Goal: Task Accomplishment & Management: Manage account settings

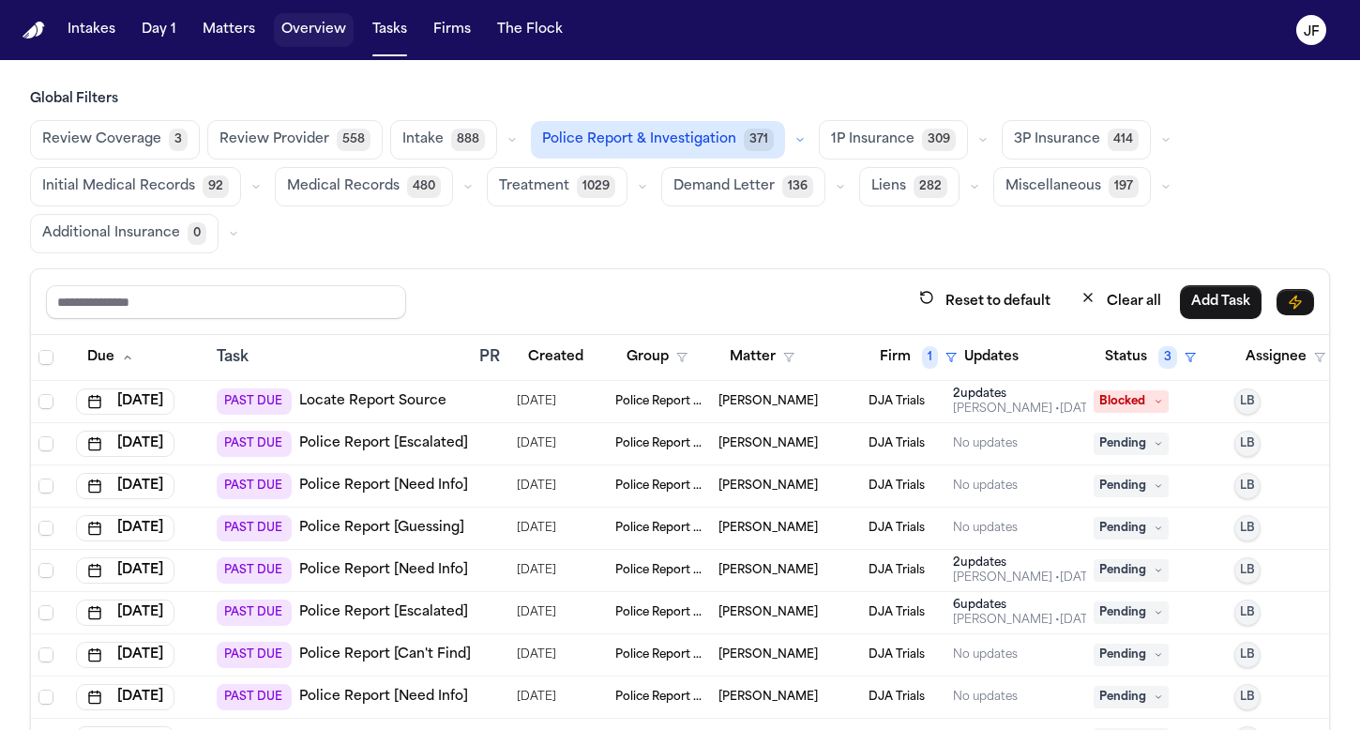
scroll to position [158, 0]
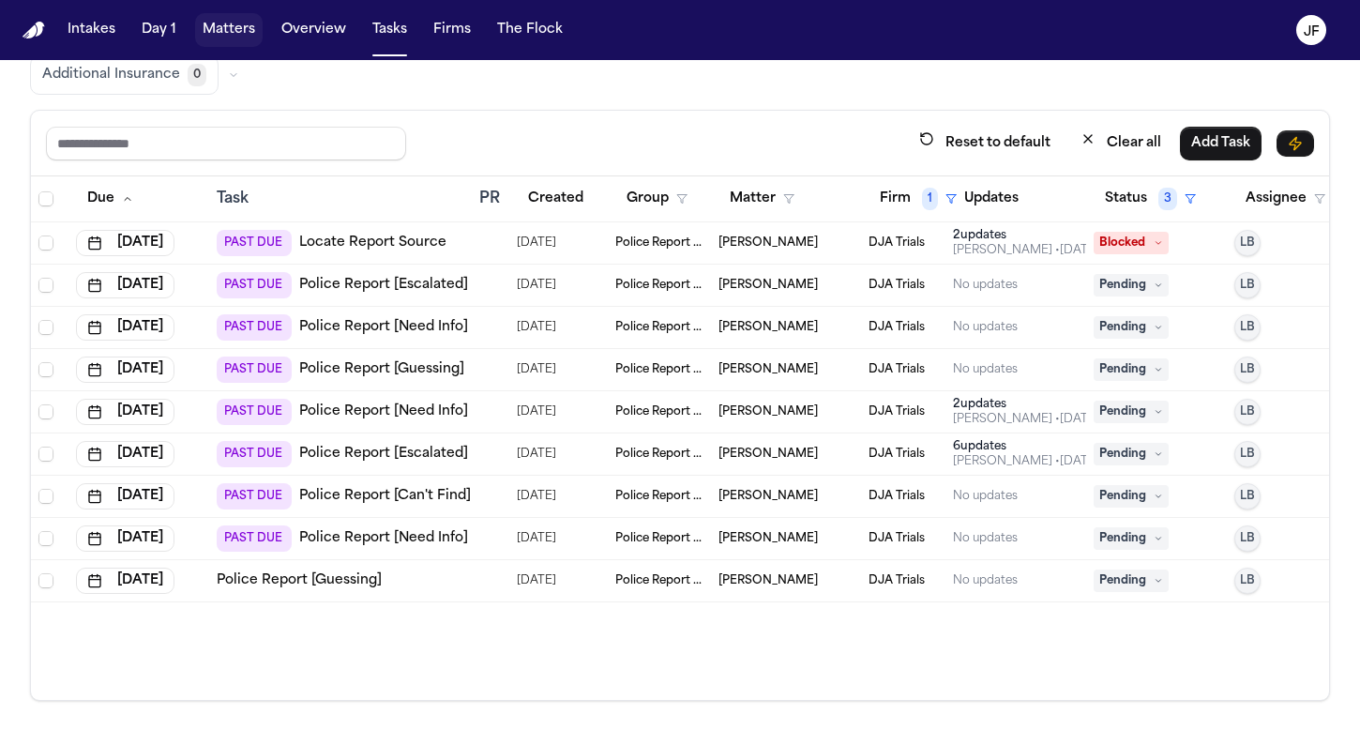
click at [248, 38] on button "Matters" at bounding box center [229, 30] width 68 height 34
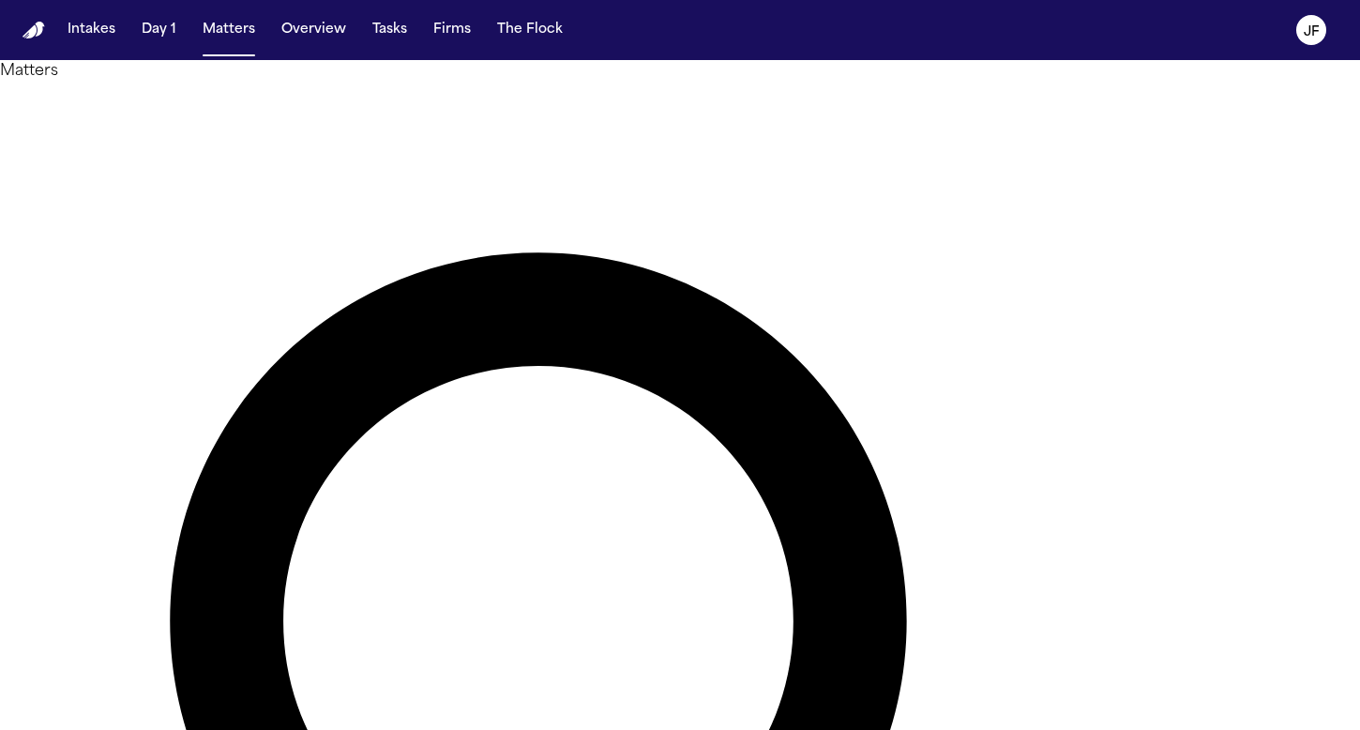
type input "*********"
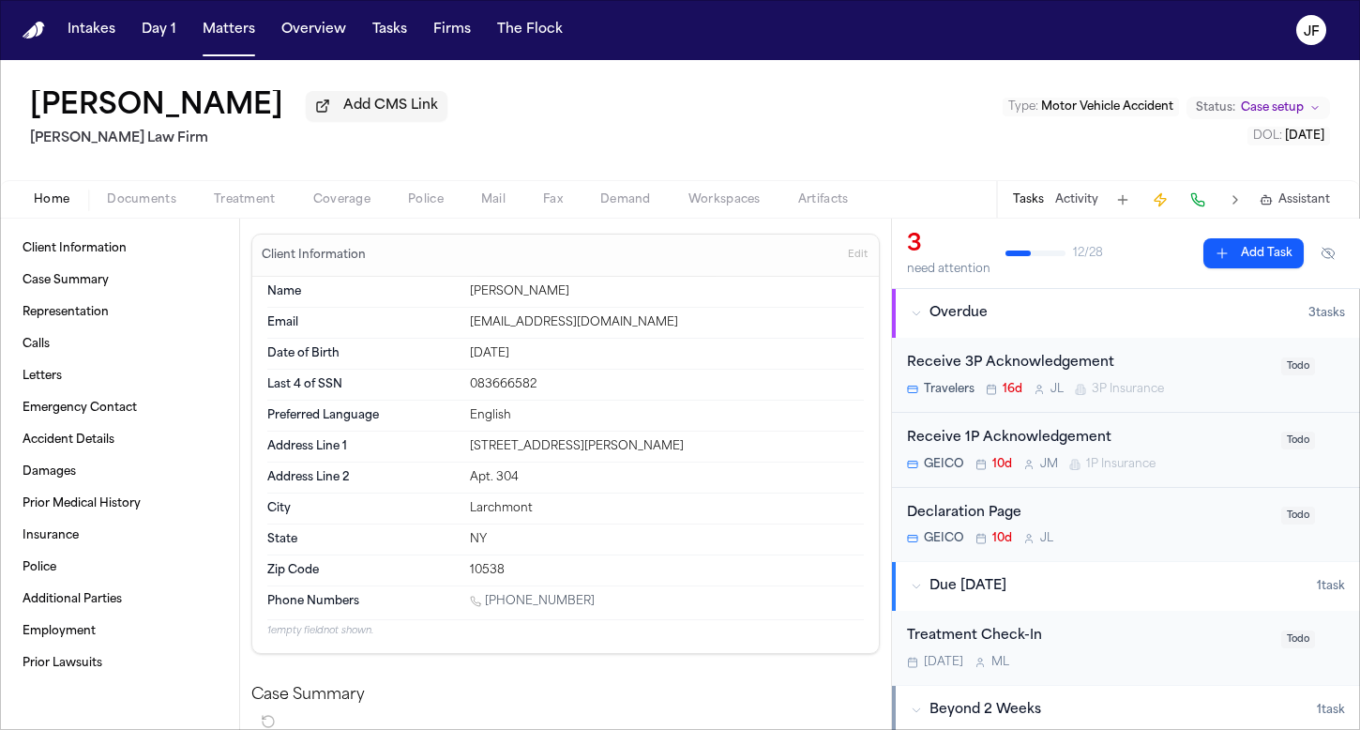
click at [359, 207] on span "Coverage" at bounding box center [341, 199] width 57 height 15
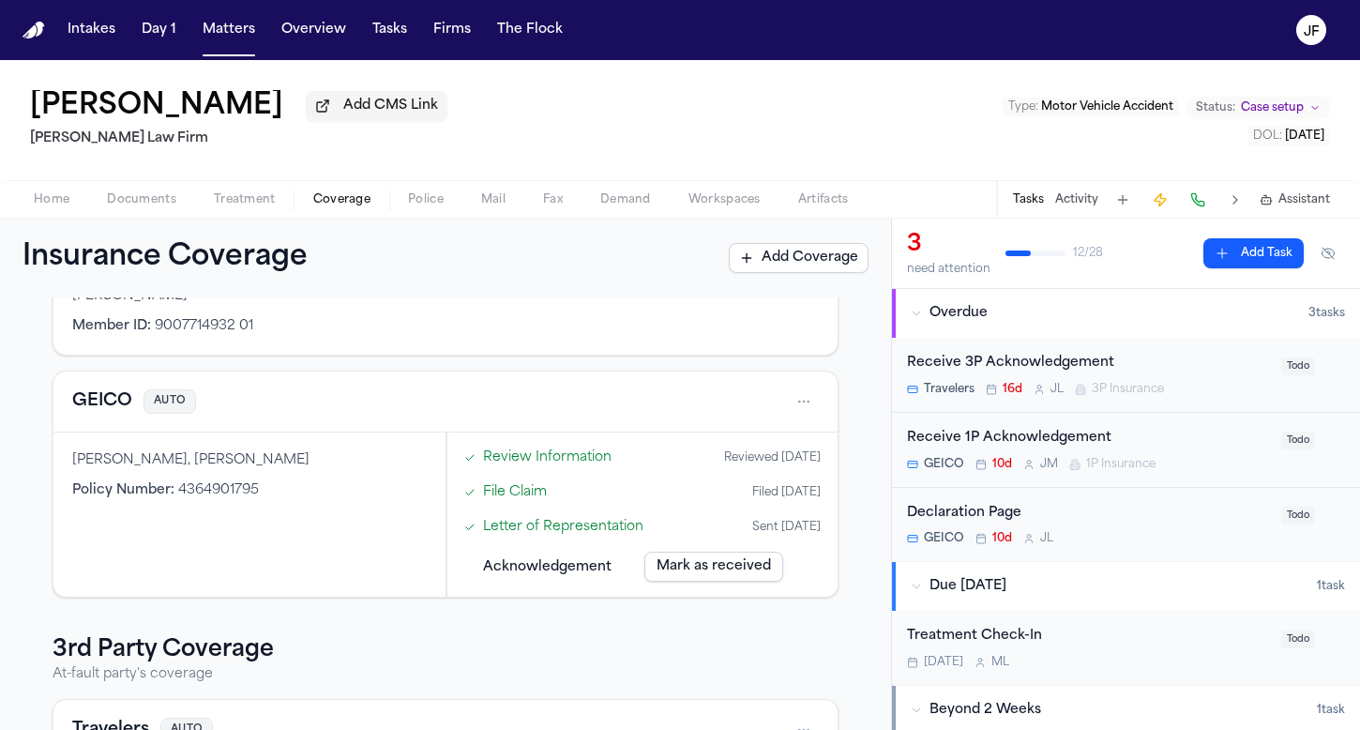
scroll to position [124, 0]
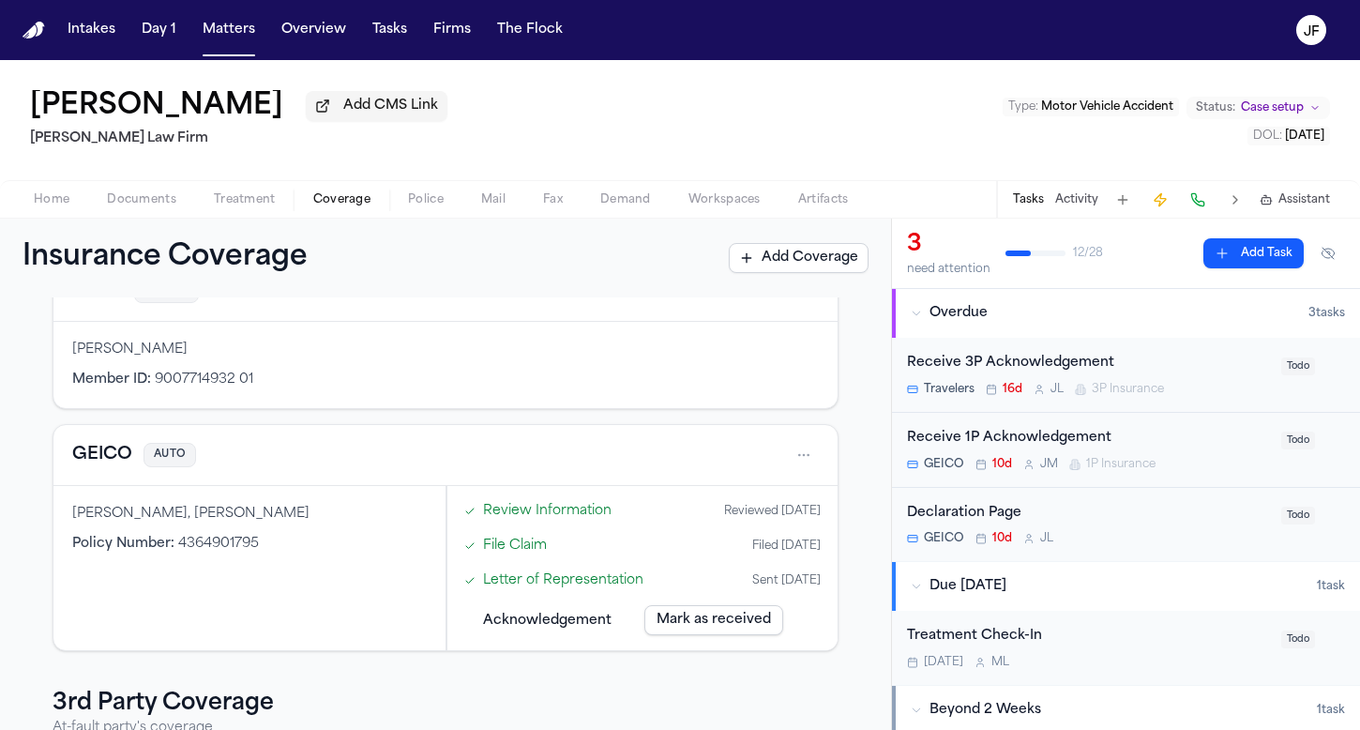
click at [783, 460] on html "Intakes Day 1 Matters Overview Tasks Firms The [PERSON_NAME] [PERSON_NAME] Add …" at bounding box center [680, 365] width 1360 height 730
click at [763, 504] on div "View coverage details" at bounding box center [729, 506] width 141 height 49
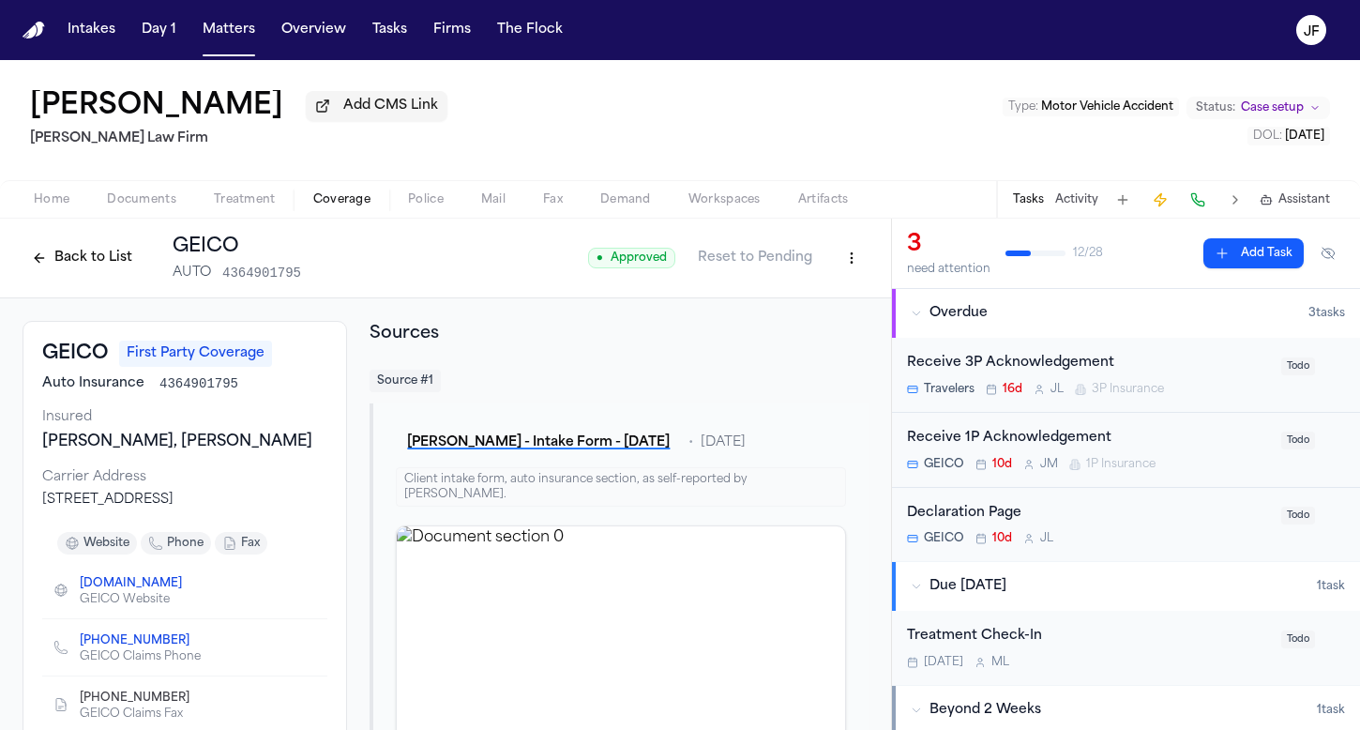
click at [54, 247] on button "Back to List" at bounding box center [82, 258] width 119 height 30
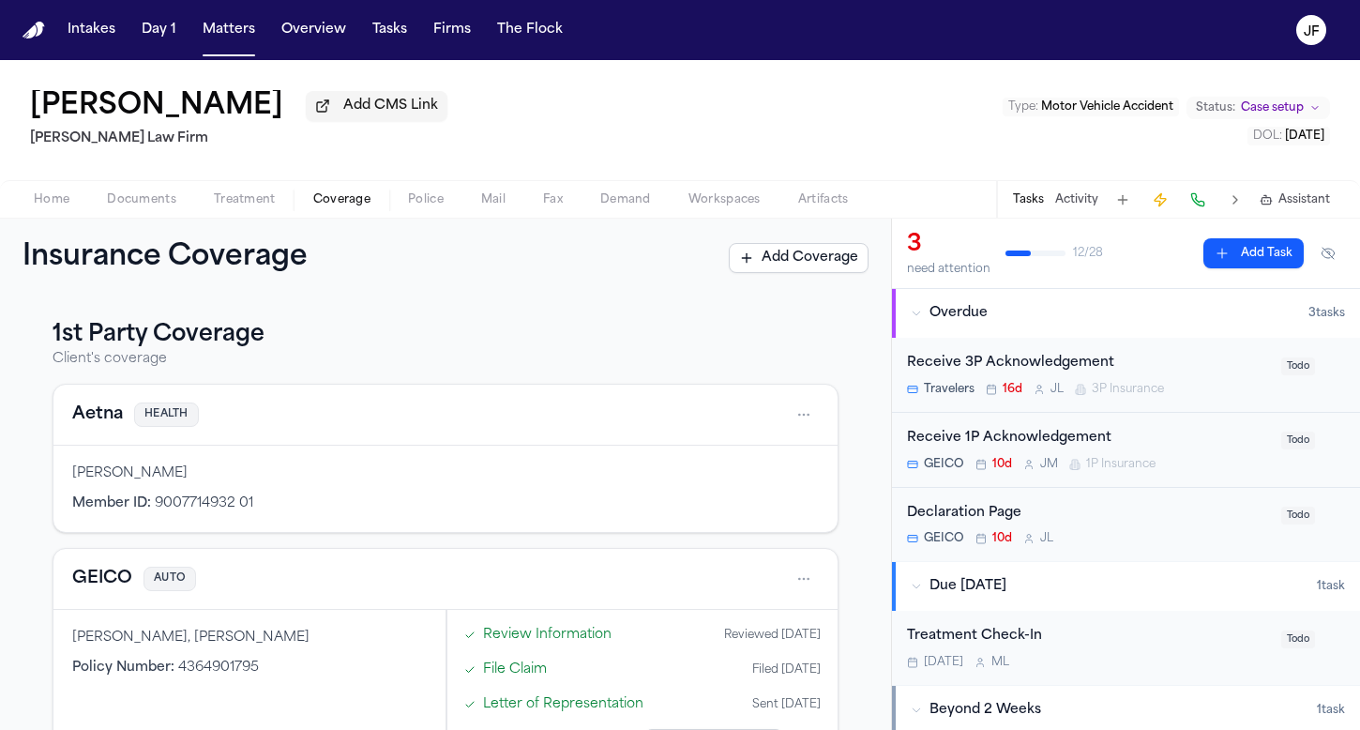
click at [801, 583] on html "Intakes Day 1 Matters Overview Tasks Firms The [PERSON_NAME] [PERSON_NAME] Add …" at bounding box center [680, 365] width 1360 height 730
click at [728, 629] on div "View coverage details" at bounding box center [729, 630] width 141 height 49
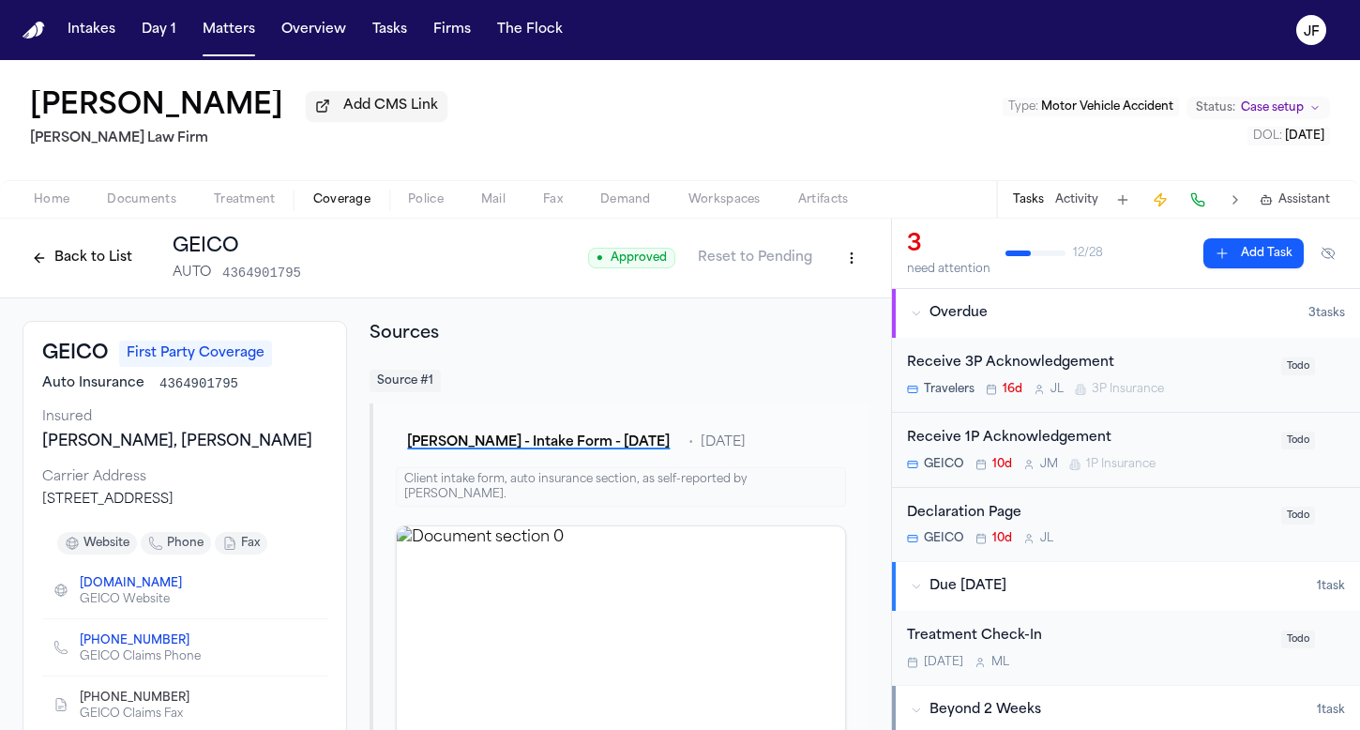
click at [79, 266] on button "Back to List" at bounding box center [82, 258] width 119 height 30
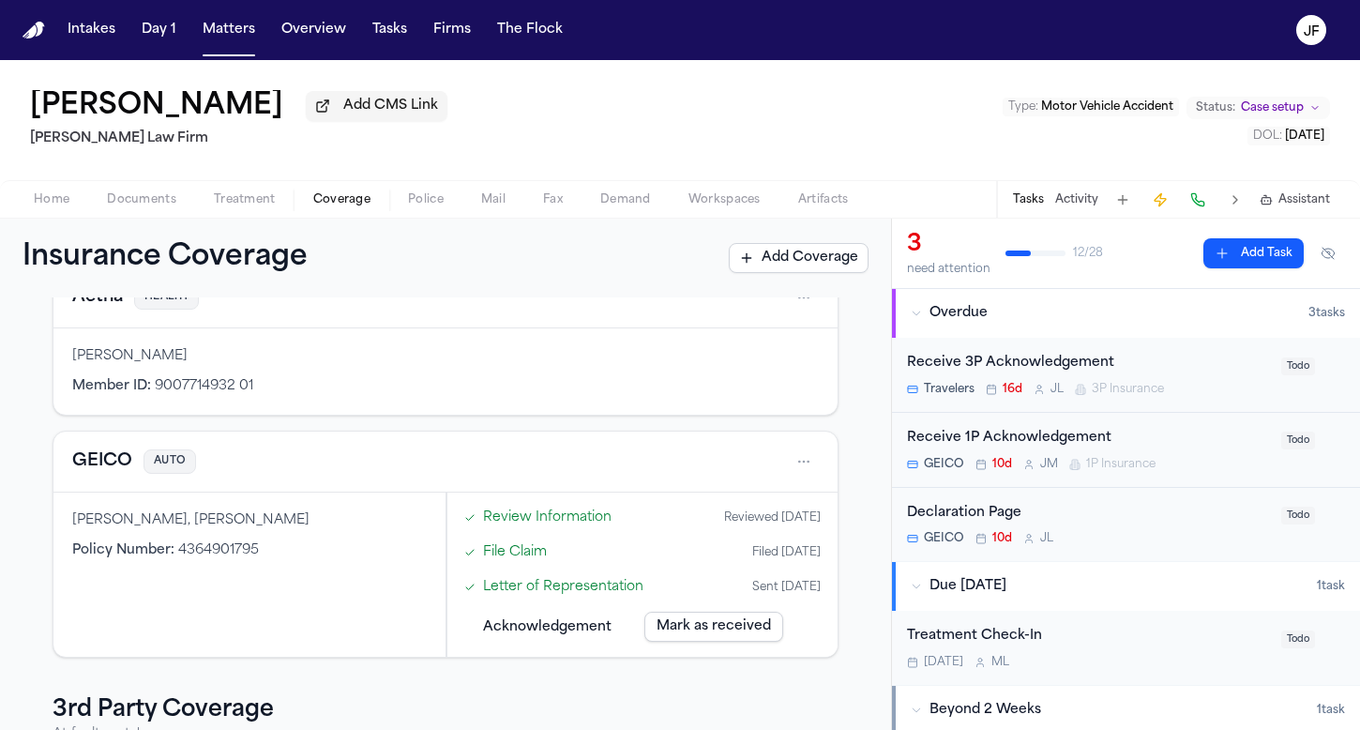
scroll to position [195, 0]
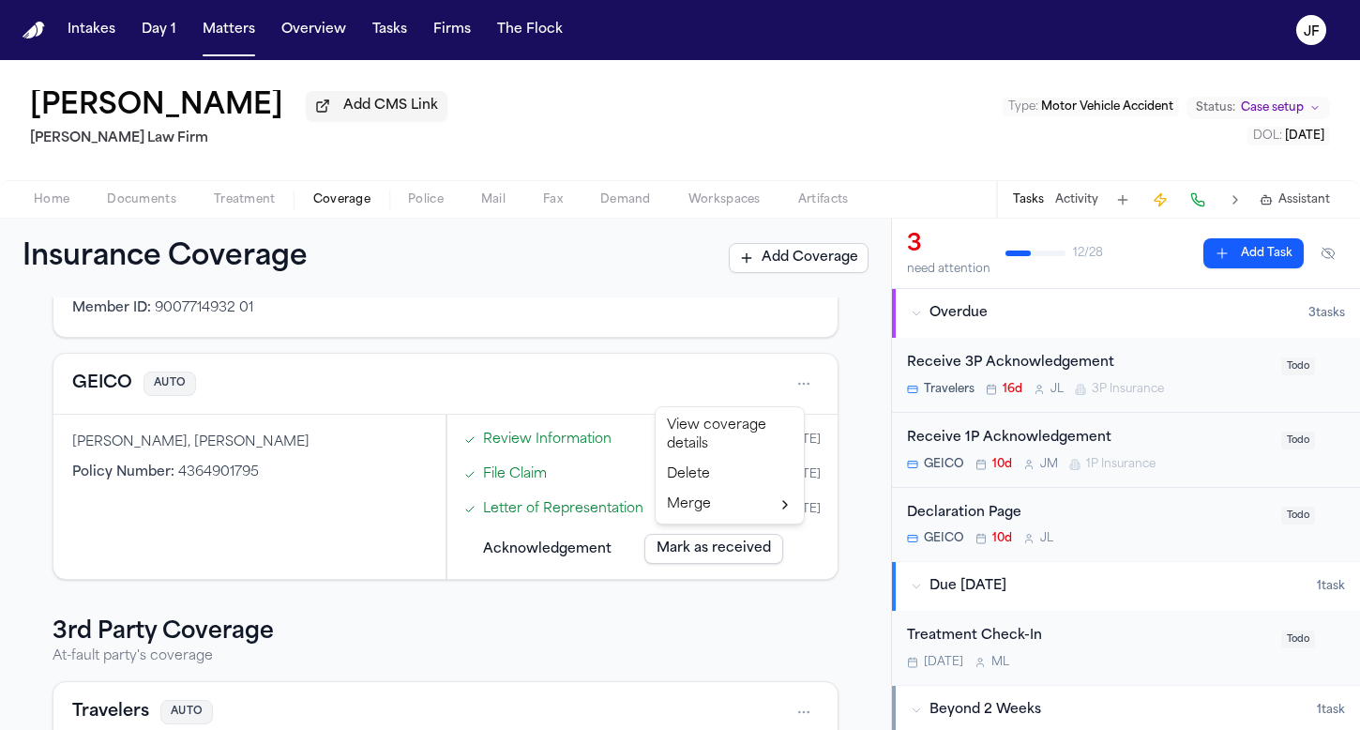
click at [786, 395] on html "Intakes Day 1 Matters Overview Tasks Firms The [PERSON_NAME] [PERSON_NAME] Add …" at bounding box center [680, 365] width 1360 height 730
click at [774, 432] on div "View coverage details" at bounding box center [729, 435] width 141 height 49
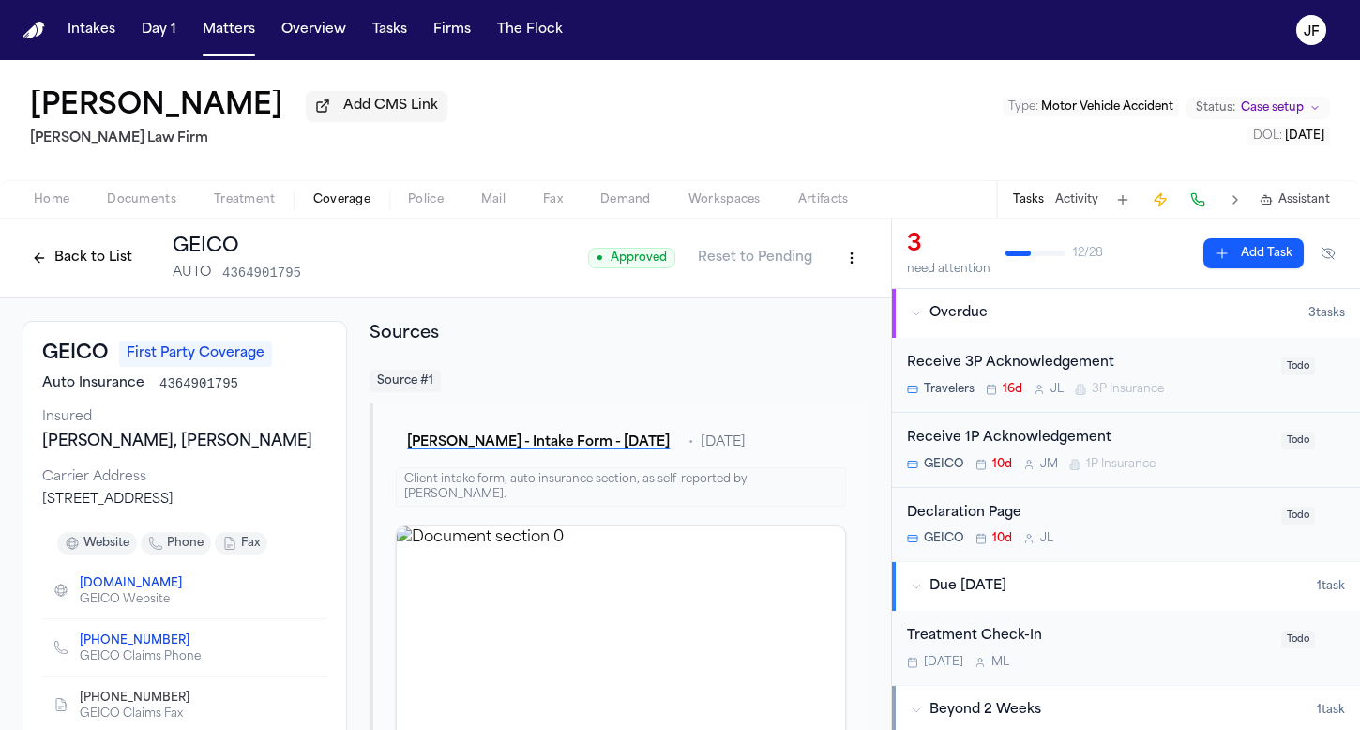
click at [53, 261] on button "Back to List" at bounding box center [82, 258] width 119 height 30
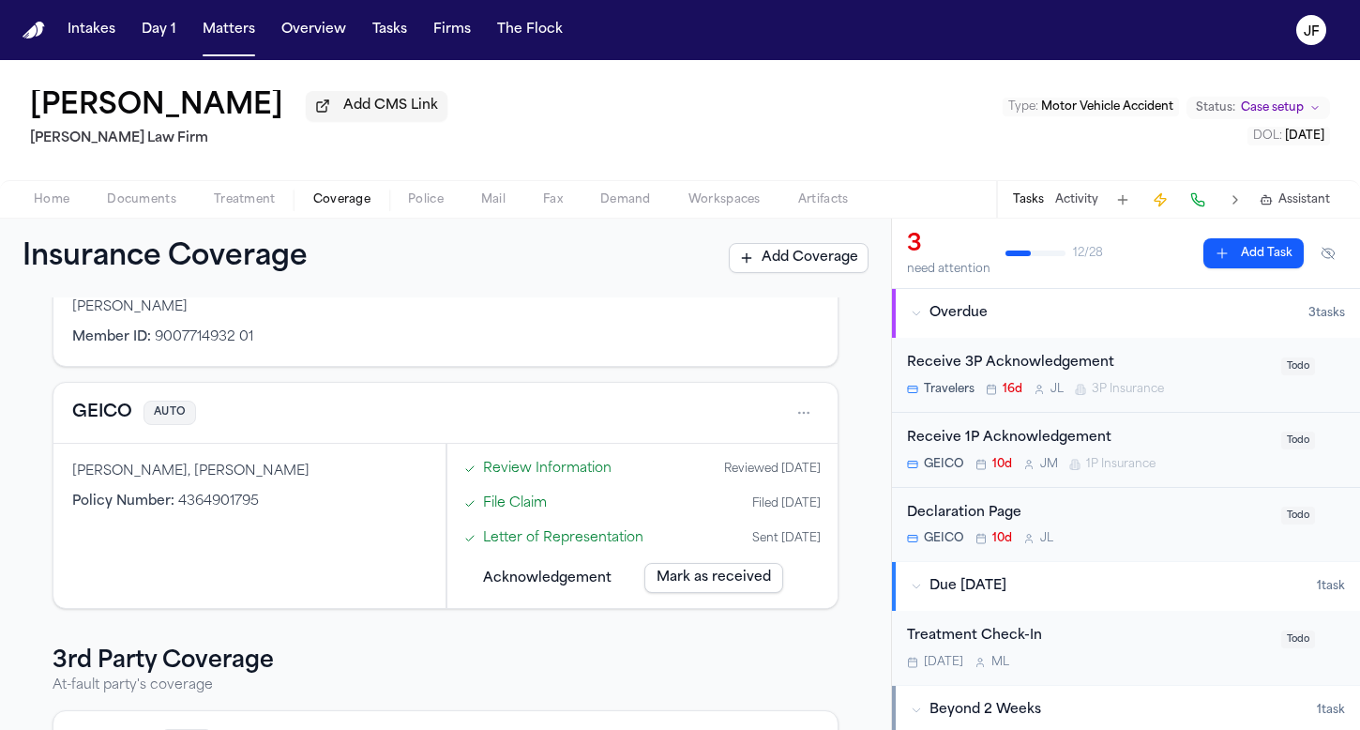
scroll to position [173, 0]
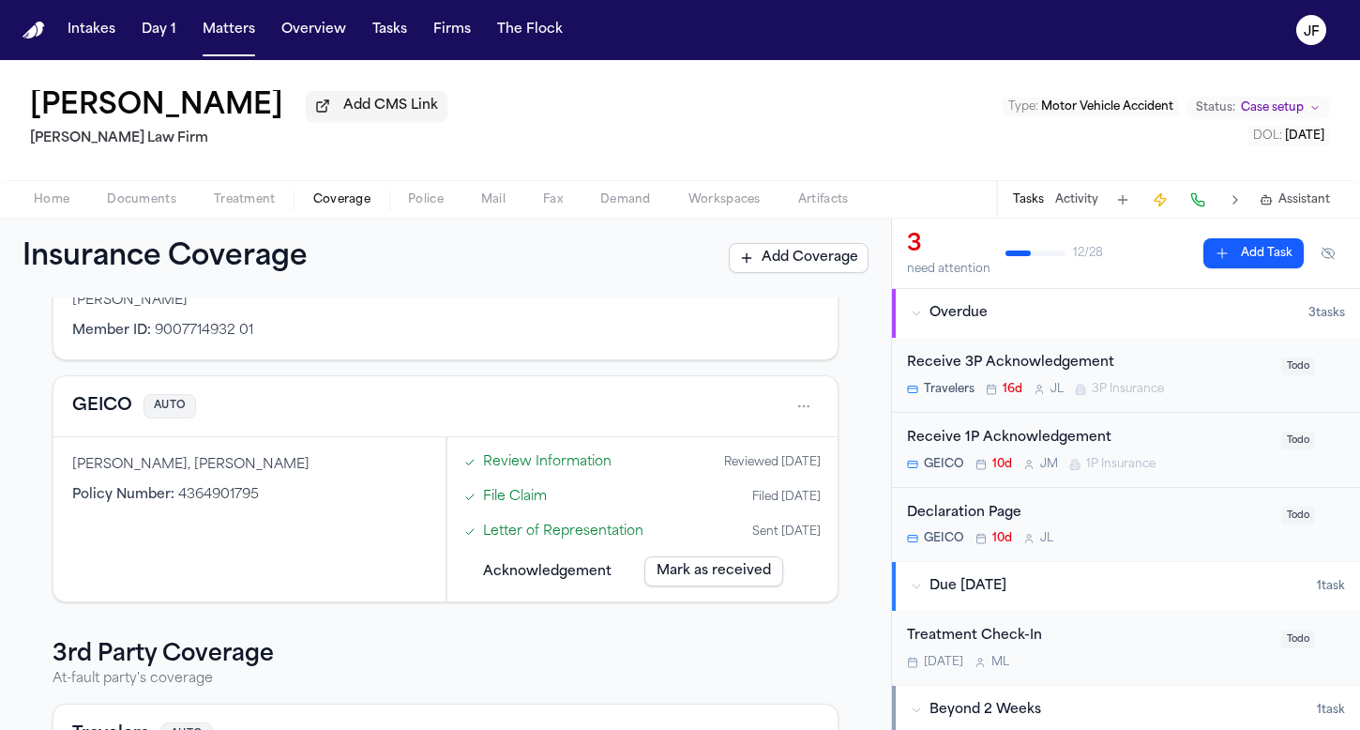
click at [105, 200] on button "Documents" at bounding box center [141, 199] width 107 height 23
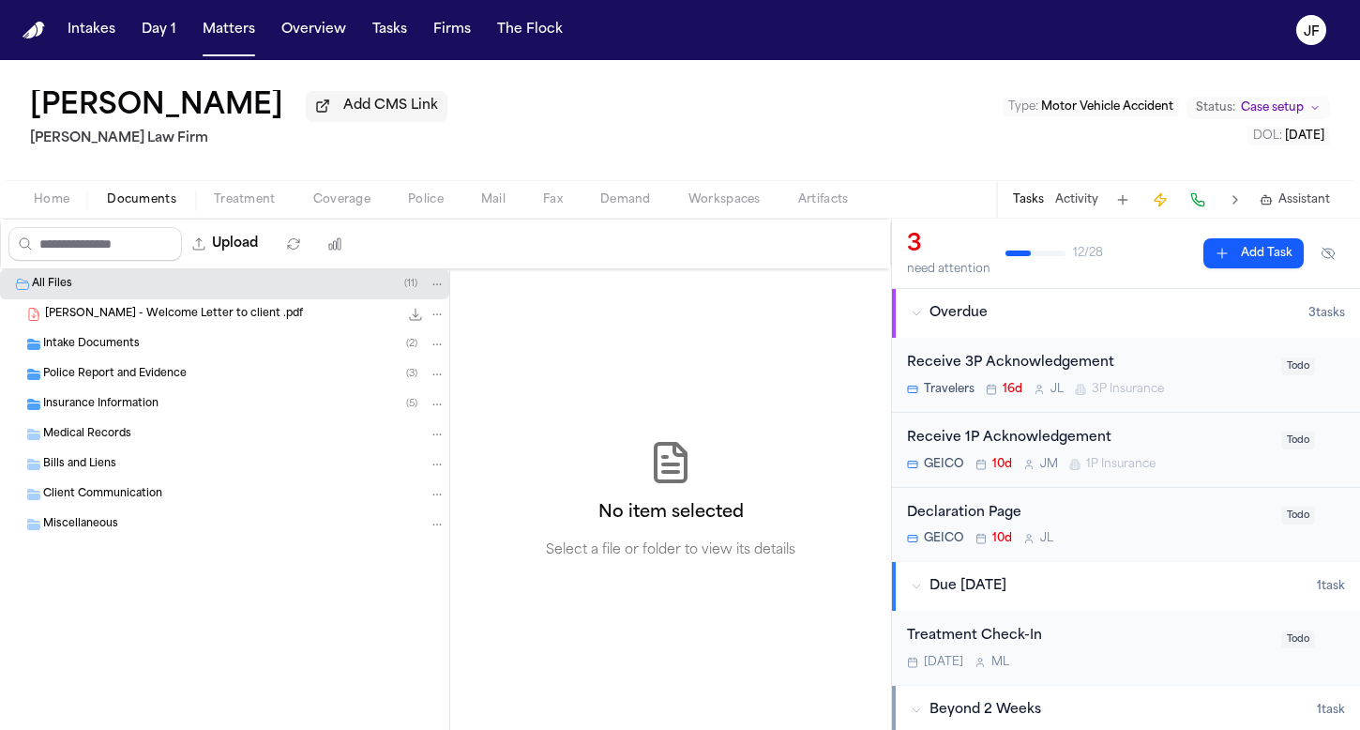
click at [195, 353] on div "Intake Documents ( 2 )" at bounding box center [244, 344] width 402 height 17
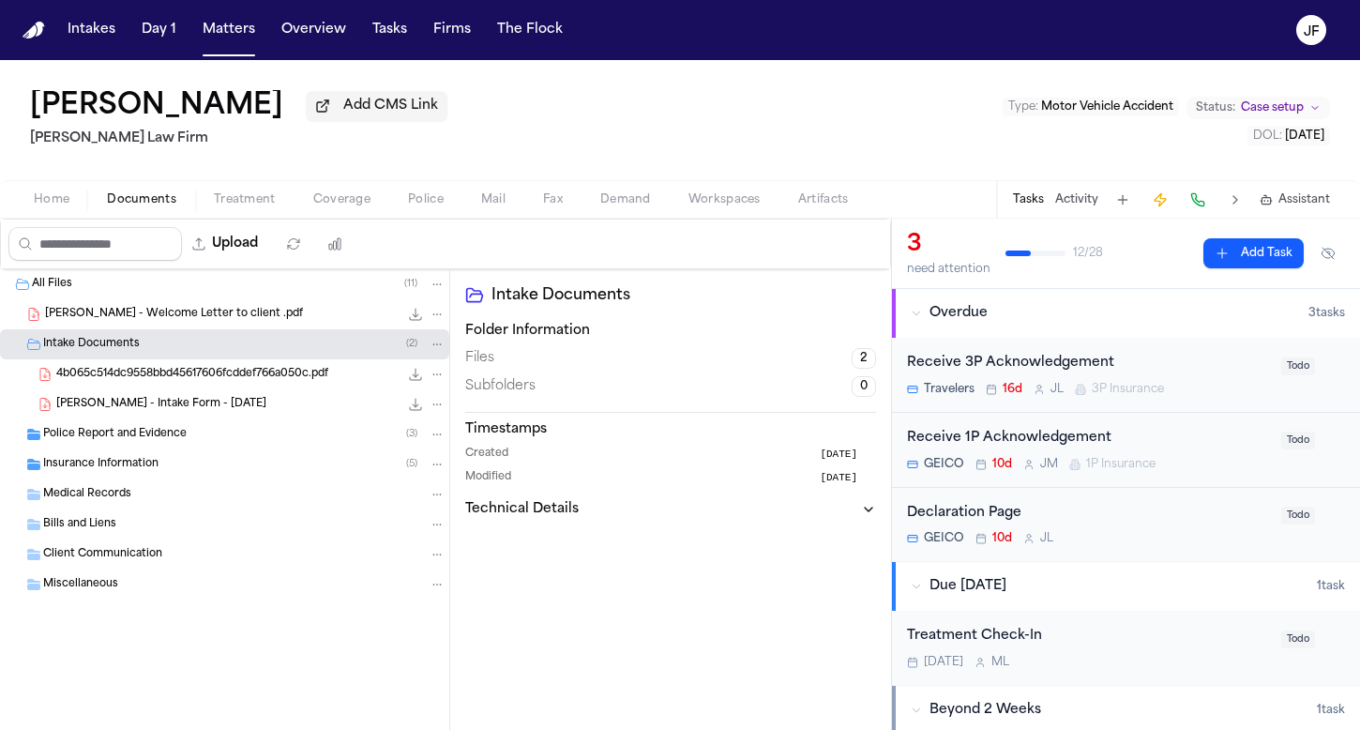
click at [245, 350] on div "Intake Documents ( 2 )" at bounding box center [244, 344] width 402 height 17
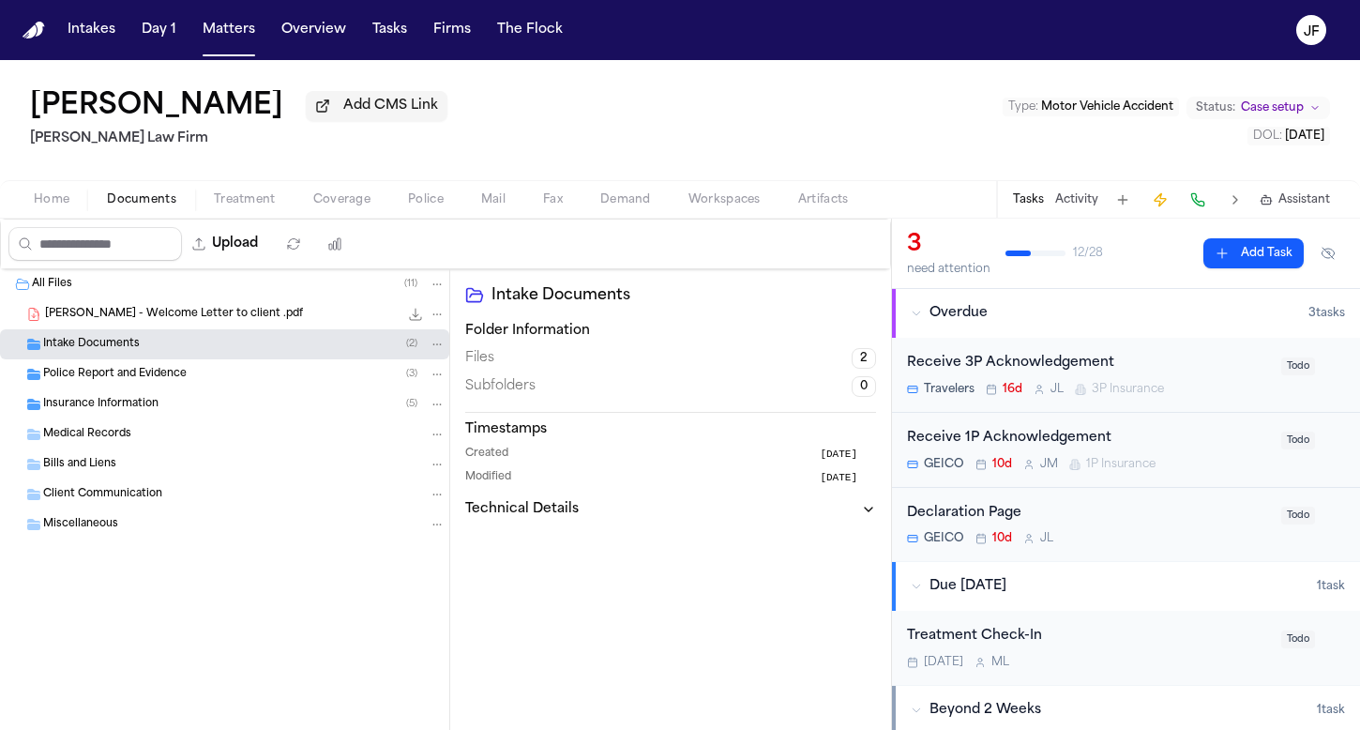
click at [259, 379] on div "Police Report and Evidence ( 3 )" at bounding box center [244, 374] width 402 height 17
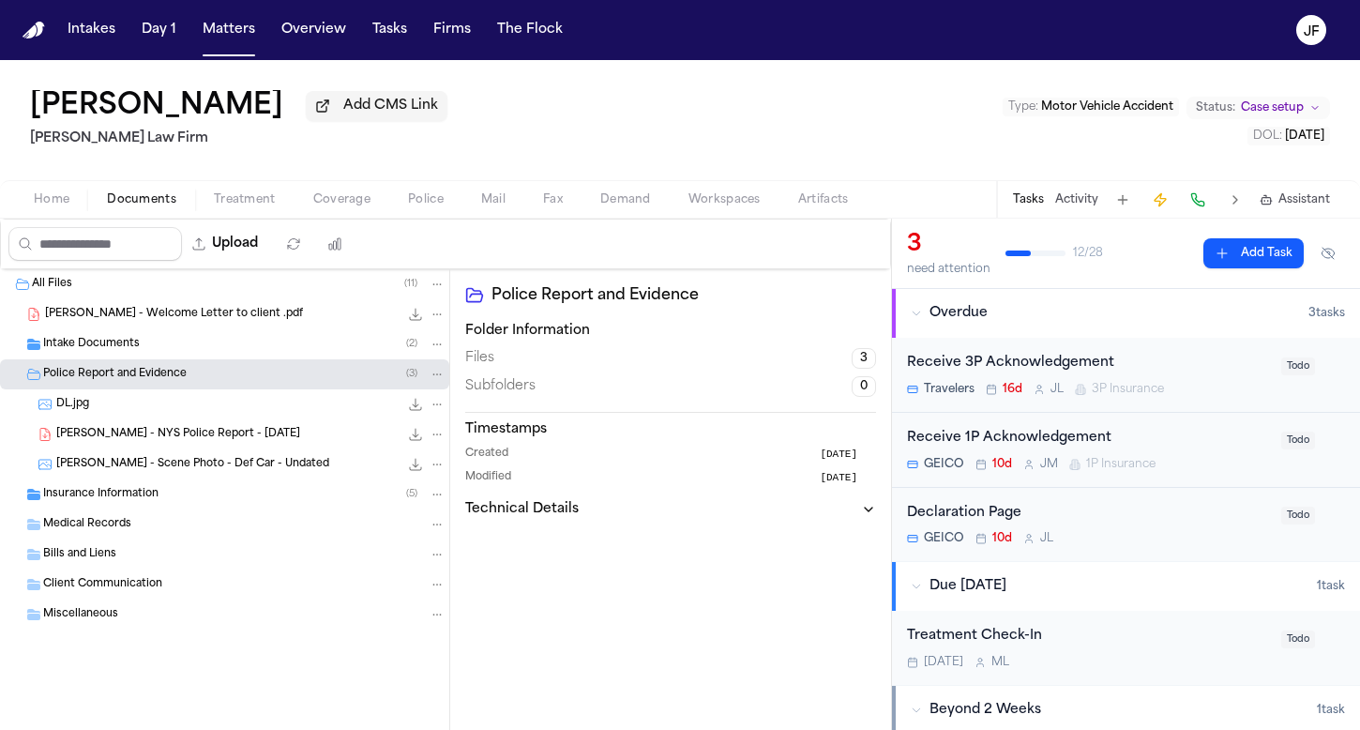
click at [259, 400] on div "DL.jpg 601.5 KB • JPG" at bounding box center [250, 404] width 389 height 19
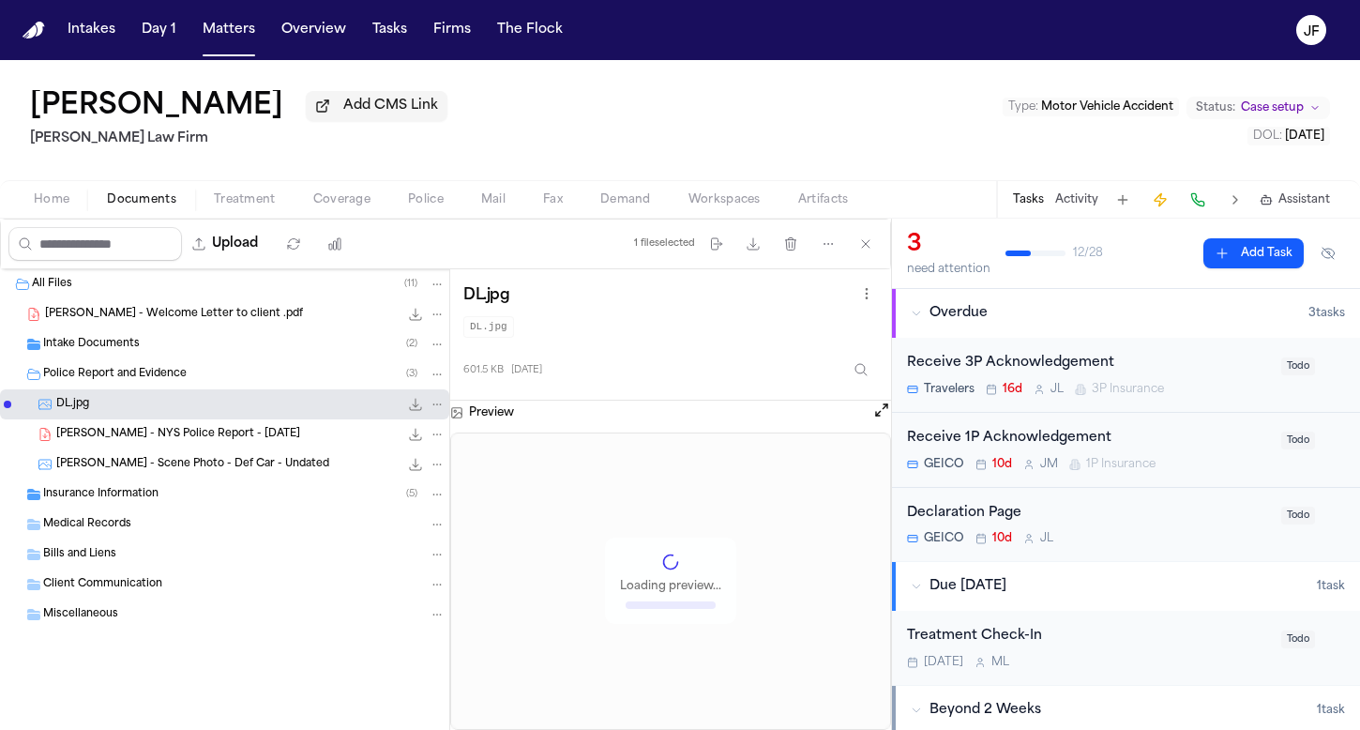
click at [264, 389] on div "Police Report and Evidence ( 3 )" at bounding box center [224, 374] width 449 height 30
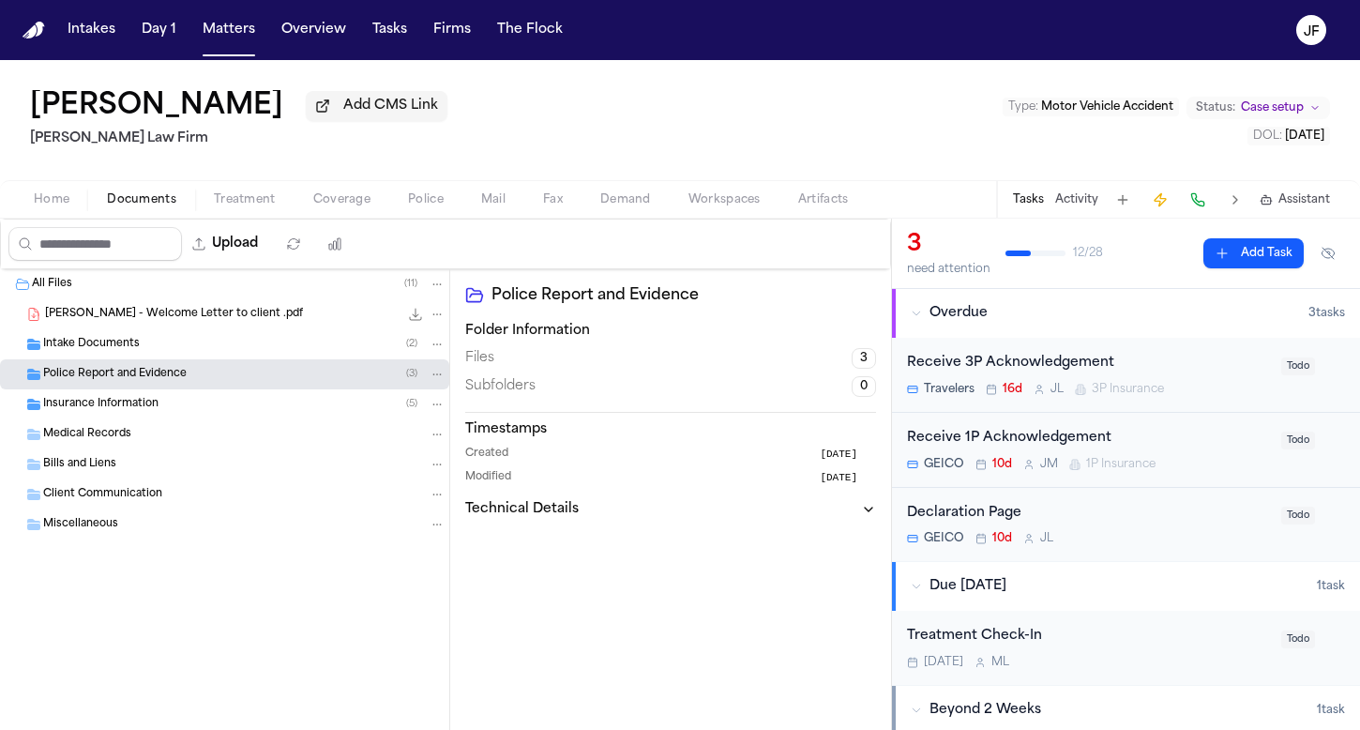
click at [288, 403] on div "Insurance Information ( 5 )" at bounding box center [244, 404] width 402 height 17
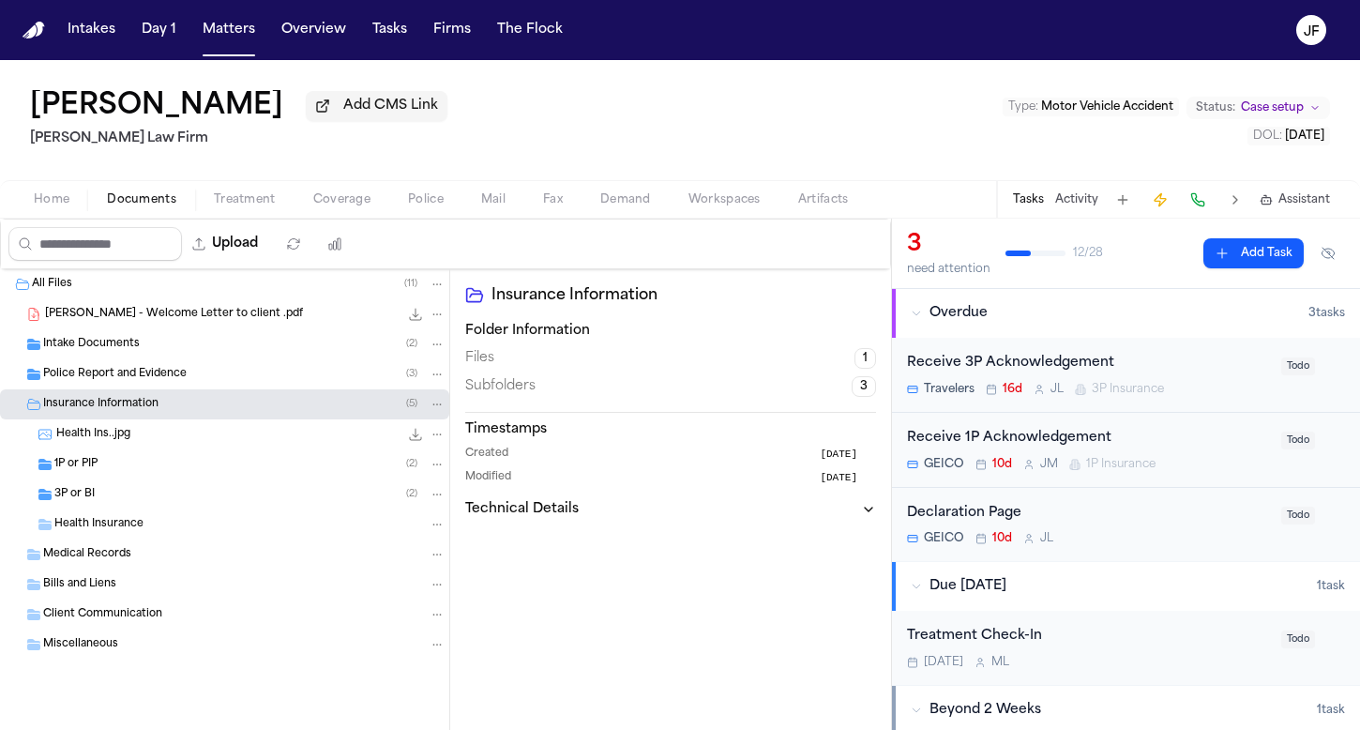
click at [206, 483] on div "3P or BI ( 2 )" at bounding box center [224, 494] width 449 height 30
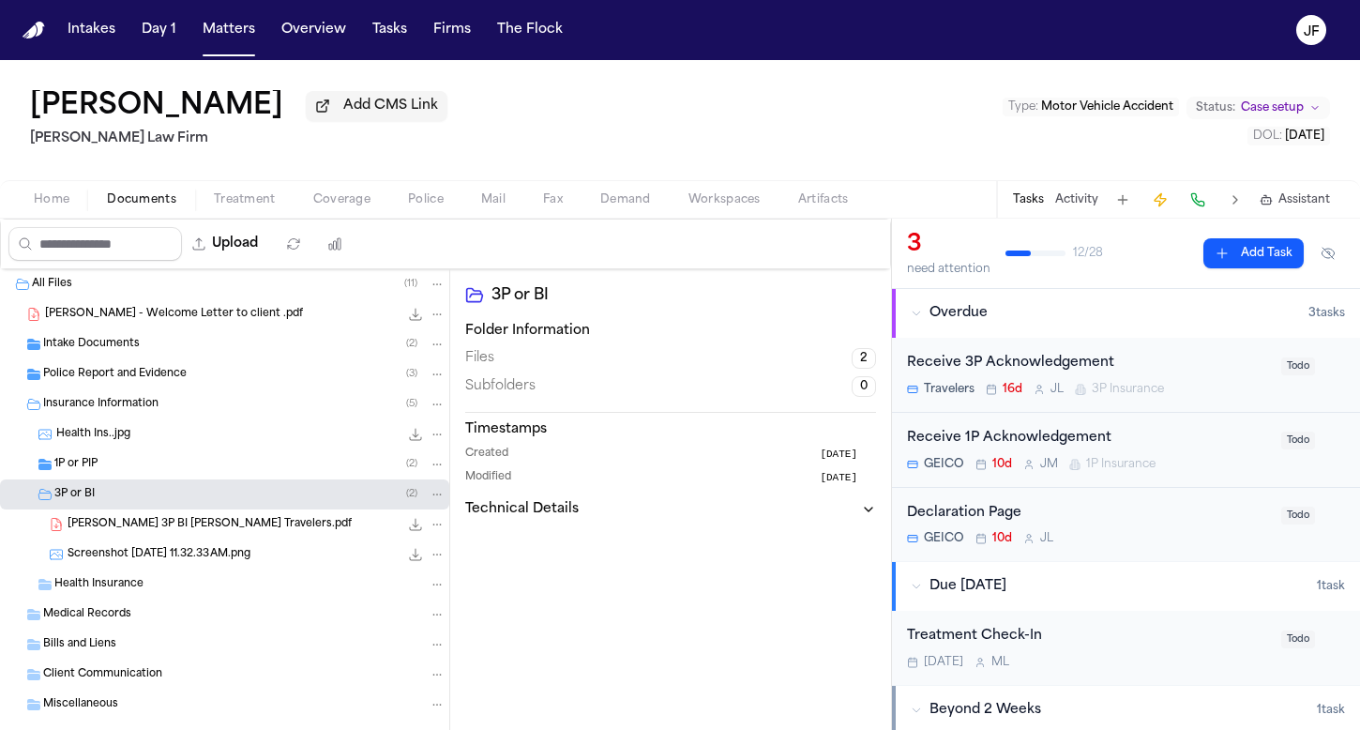
click at [197, 463] on div "1P or PIP ( 2 )" at bounding box center [249, 464] width 391 height 17
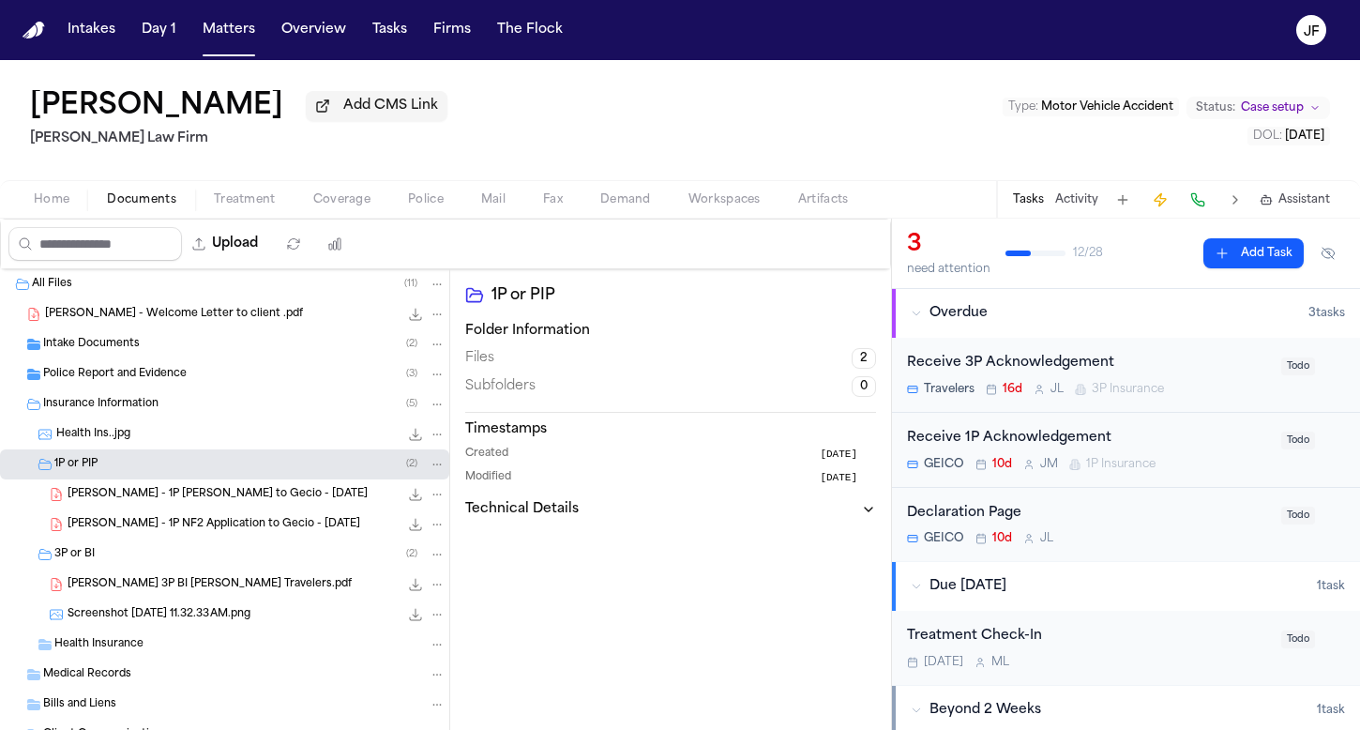
click at [197, 463] on div "1P or PIP ( 2 )" at bounding box center [249, 464] width 391 height 17
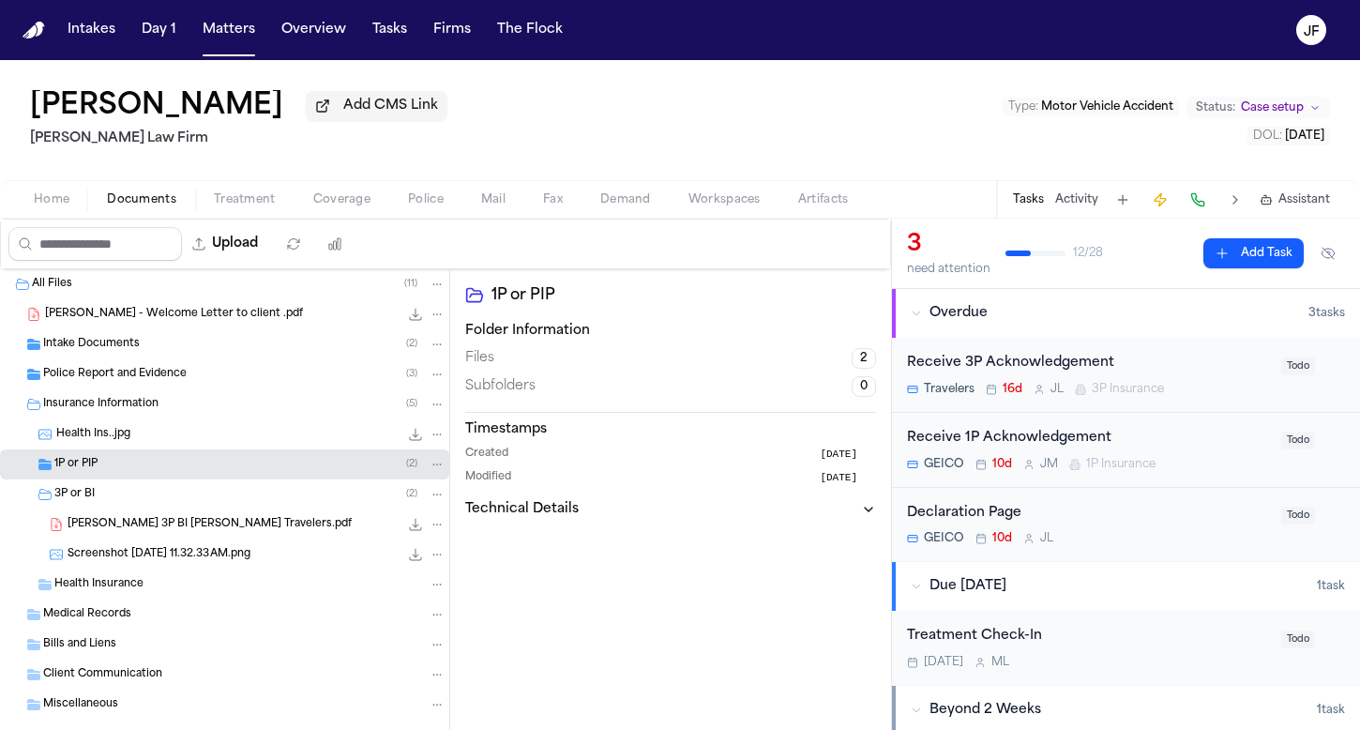
click at [195, 495] on div "3P or BI ( 2 )" at bounding box center [249, 494] width 391 height 17
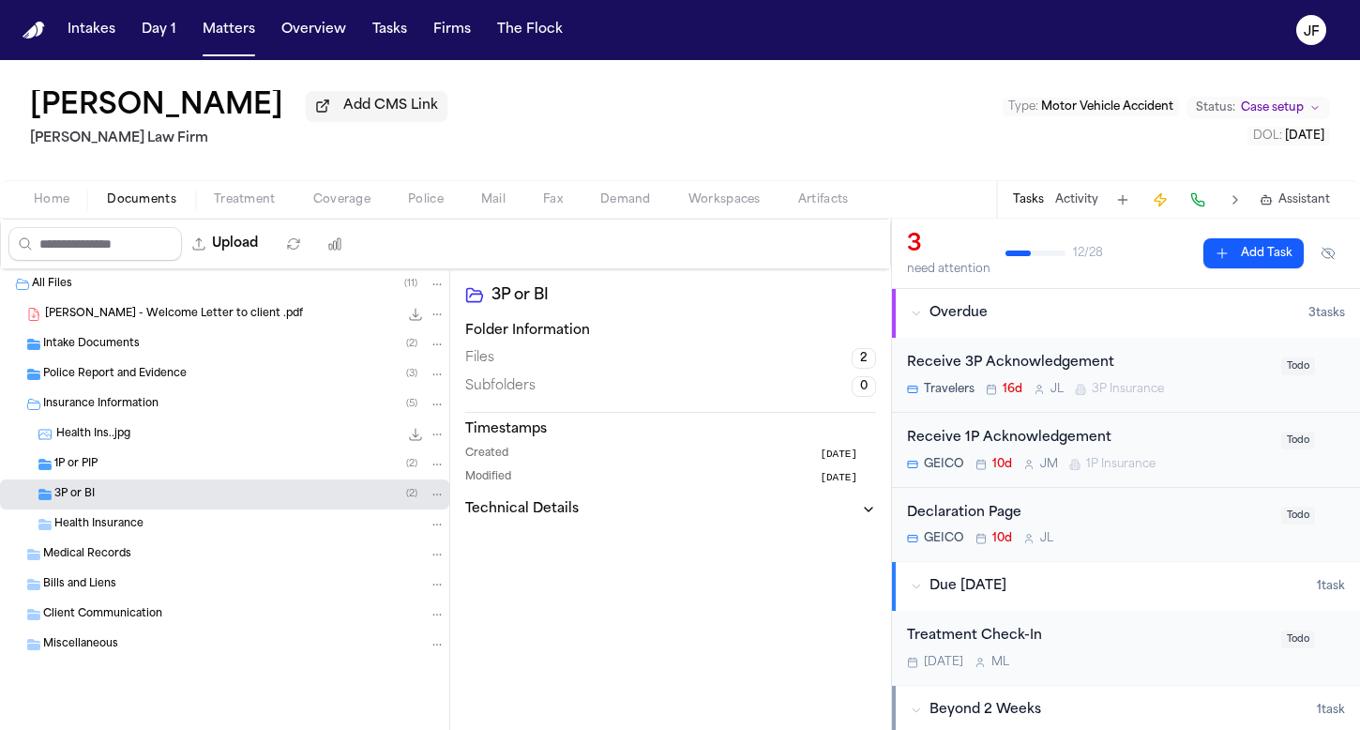
click at [56, 203] on span "Home" at bounding box center [52, 199] width 36 height 15
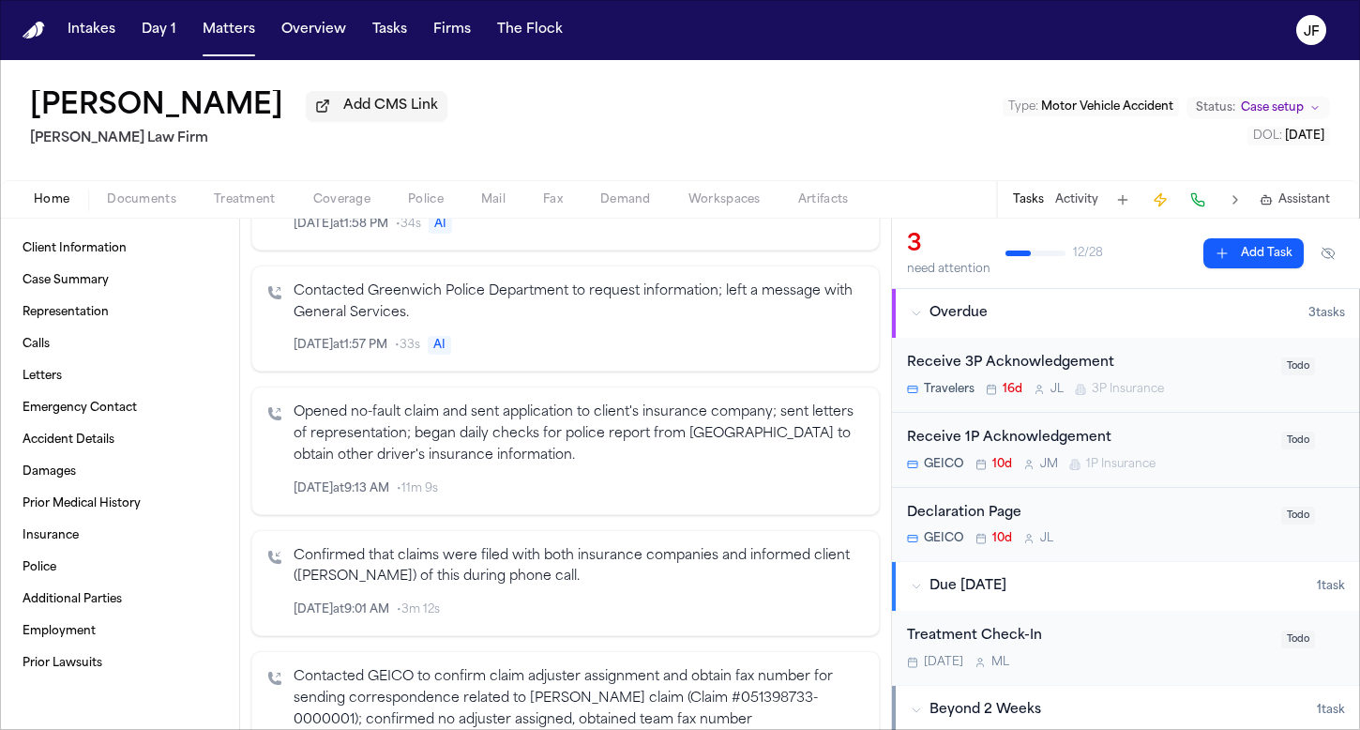
scroll to position [1115, 0]
click at [1075, 224] on div "3 need attention 12 / 28 Add Task" at bounding box center [1126, 254] width 468 height 70
click at [1075, 204] on button "Activity" at bounding box center [1076, 199] width 43 height 15
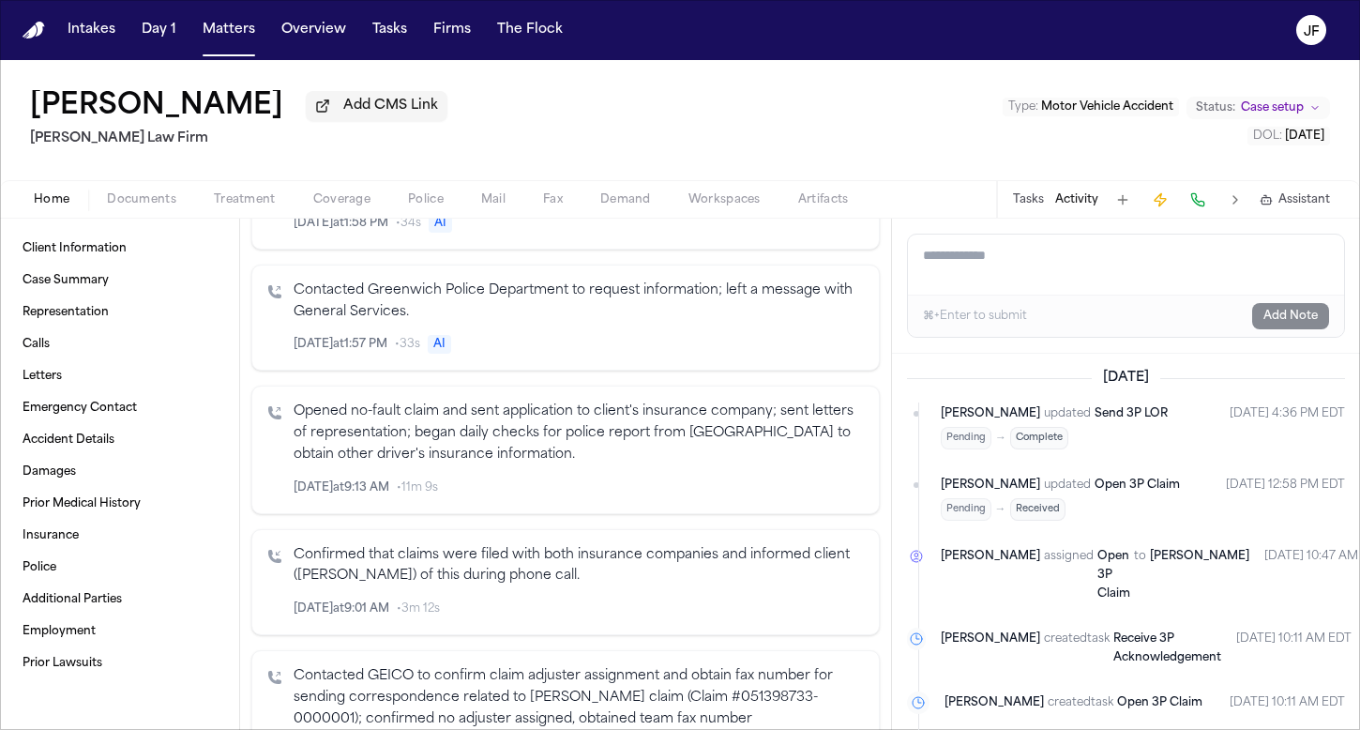
click at [1076, 271] on textarea "Add a note to this matter" at bounding box center [1126, 264] width 436 height 60
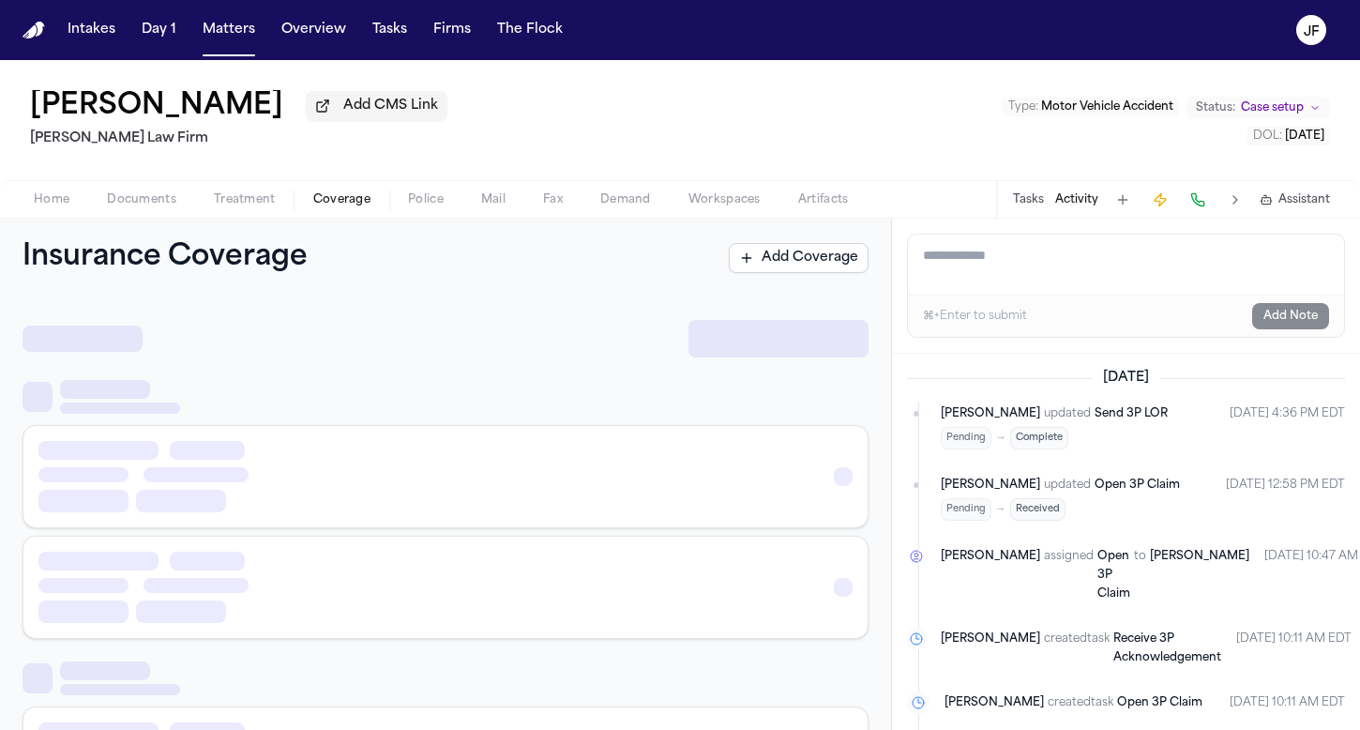
click at [354, 204] on span "Coverage" at bounding box center [341, 199] width 57 height 15
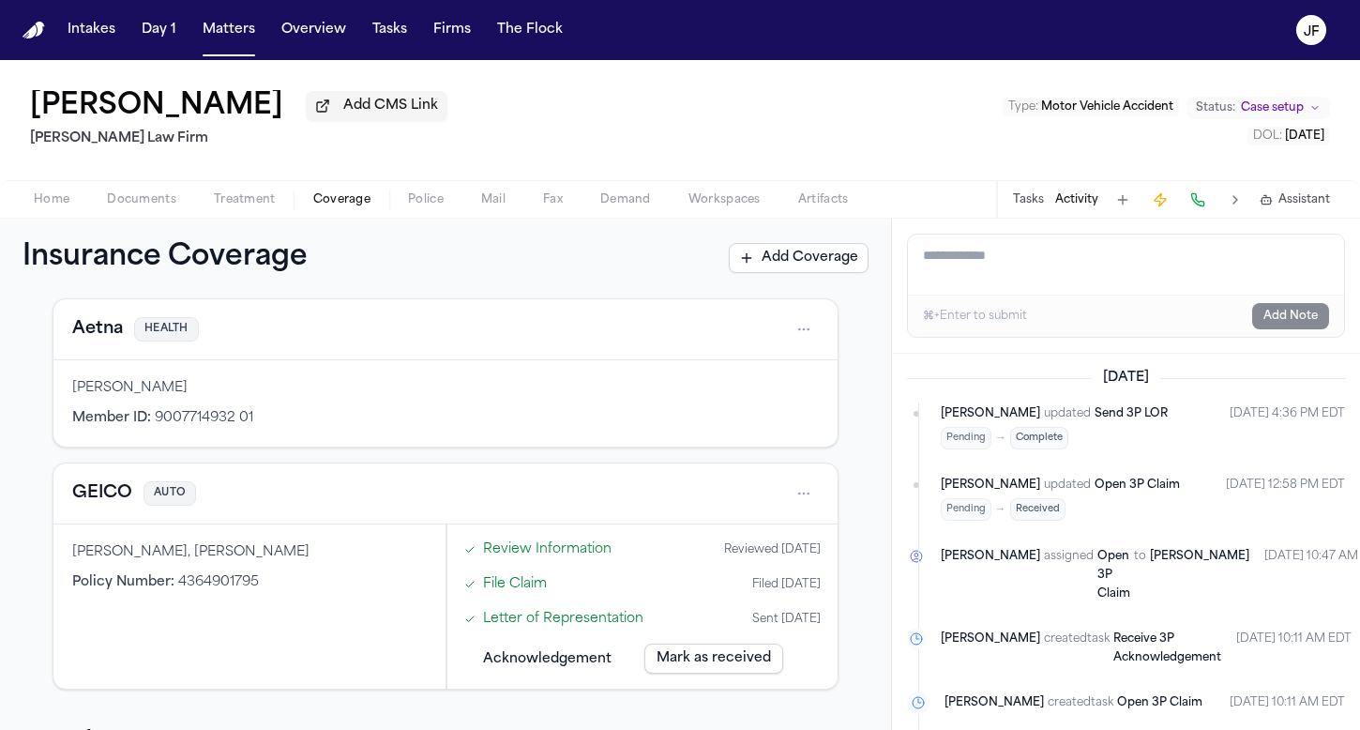
scroll to position [81, 0]
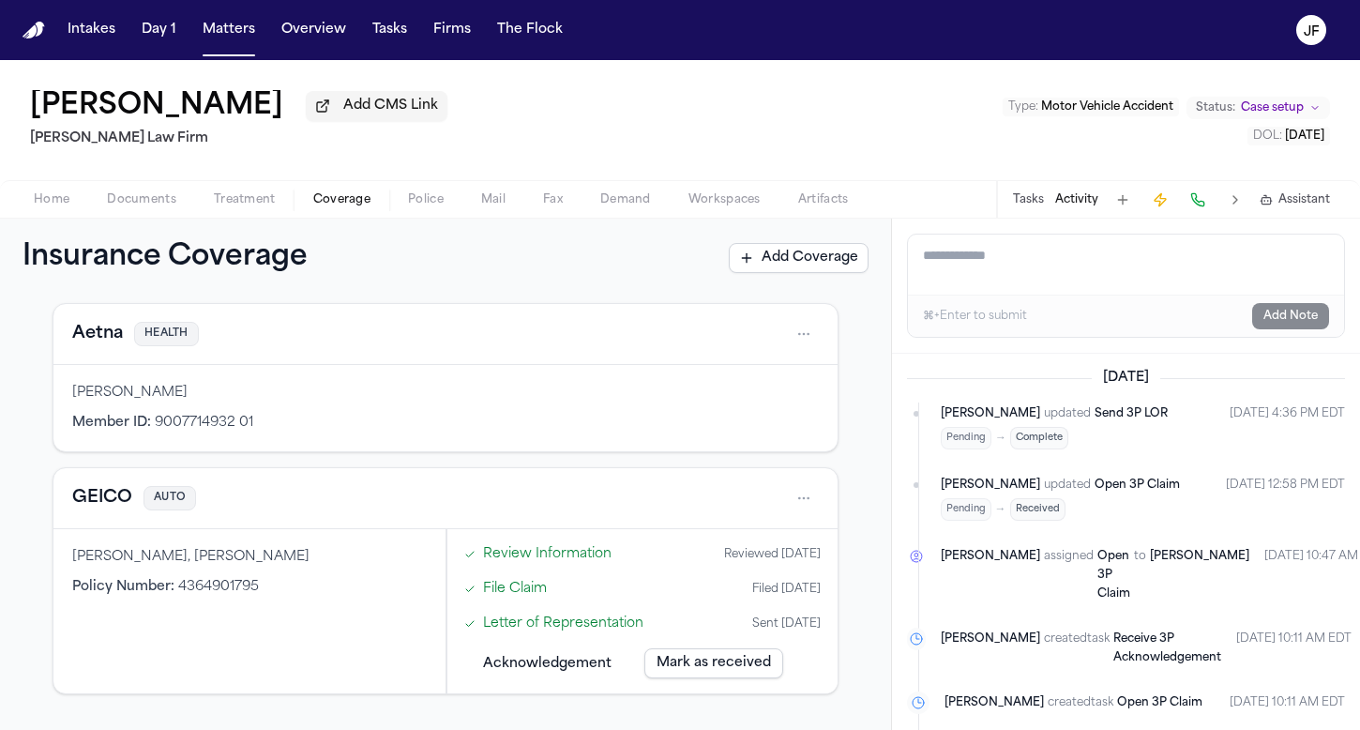
click at [977, 284] on textarea "Add a note to this matter" at bounding box center [1126, 264] width 436 height 60
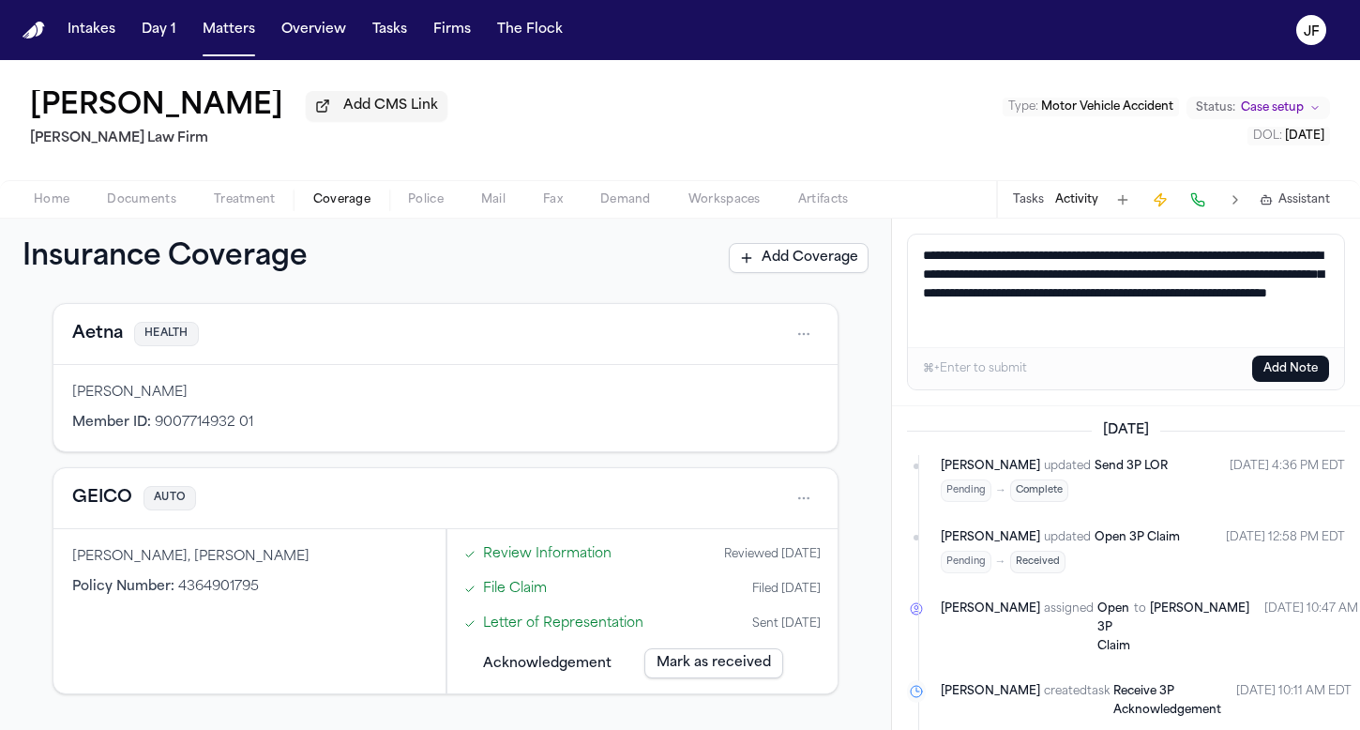
type textarea "**********"
click at [1290, 368] on button "Add Note" at bounding box center [1290, 368] width 77 height 26
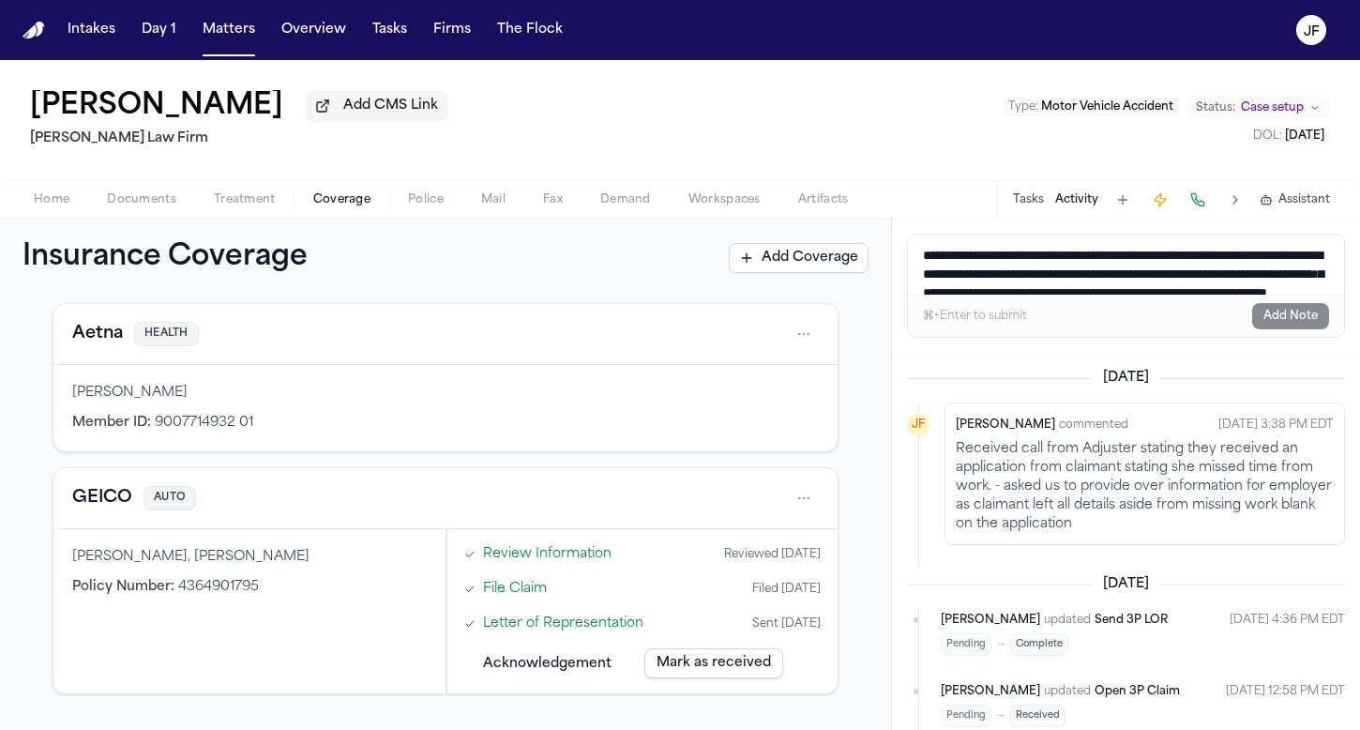
scroll to position [0, 0]
click at [48, 216] on div "Home Documents Treatment Coverage Police Mail Fax Demand Workspaces Artifacts T…" at bounding box center [680, 199] width 1360 height 38
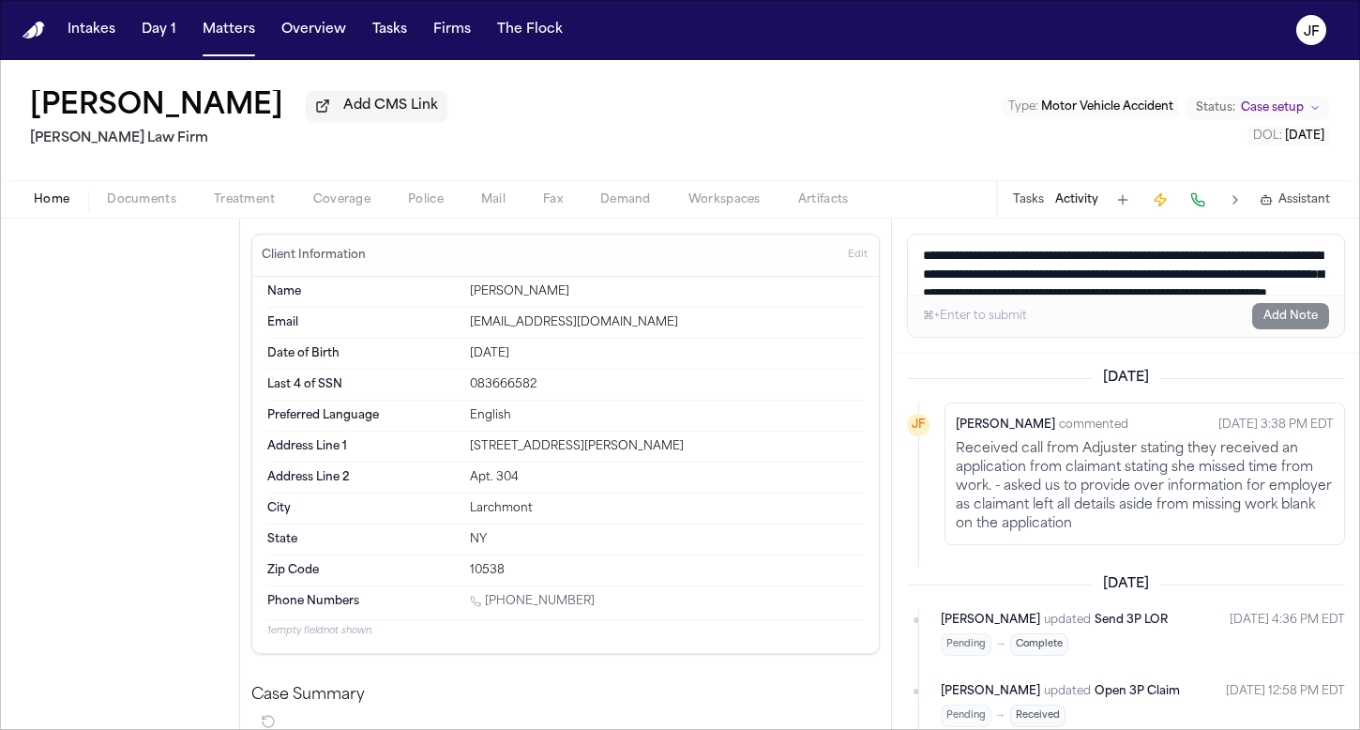
click at [49, 207] on span "Home" at bounding box center [52, 199] width 36 height 15
